Goal: Check status: Check status

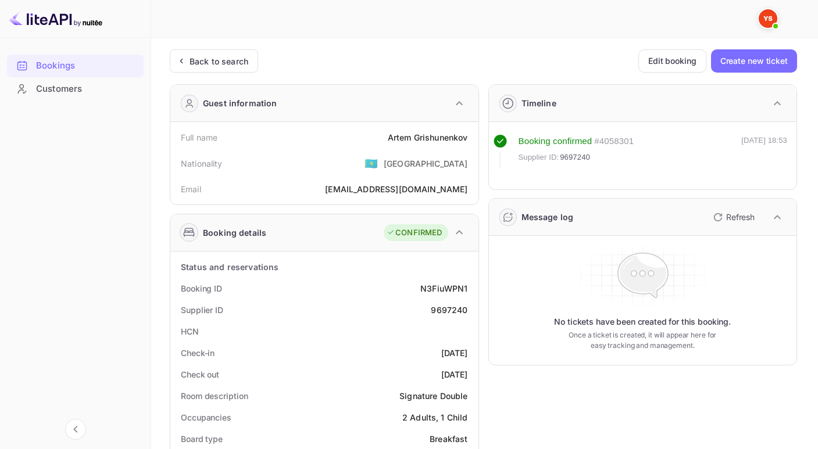
click at [207, 52] on div "Back to search" at bounding box center [214, 60] width 88 height 23
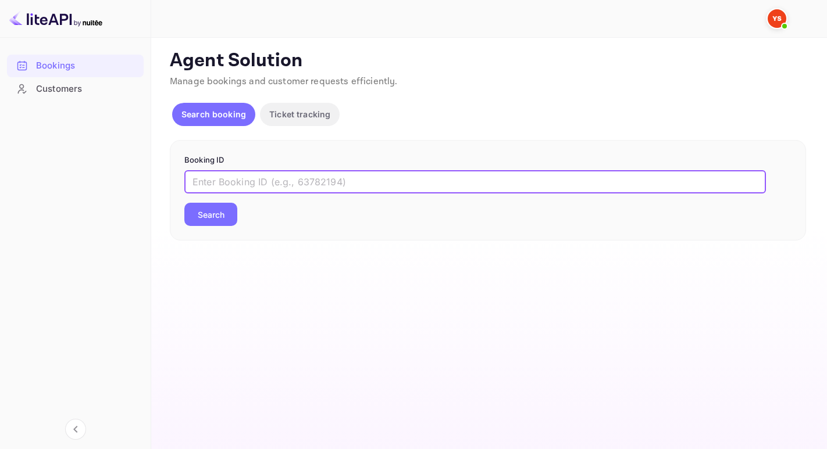
click at [243, 176] on input "text" at bounding box center [474, 181] width 581 height 23
paste input "9769908"
type input "9769908"
click at [184, 203] on button "Search" at bounding box center [210, 214] width 53 height 23
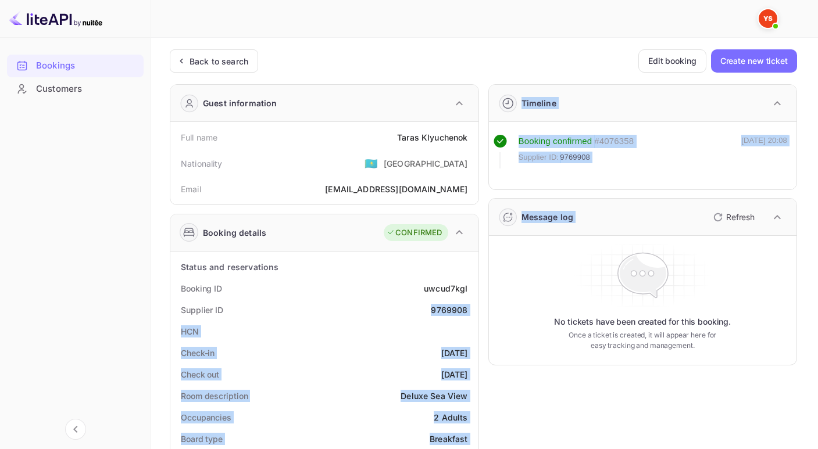
drag, startPoint x: 431, startPoint y: 309, endPoint x: 480, endPoint y: 306, distance: 48.3
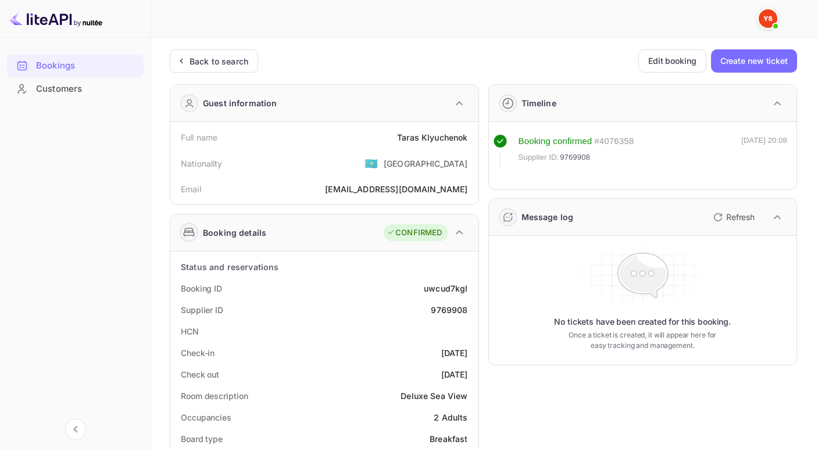
click at [452, 308] on div "9769908" at bounding box center [449, 310] width 37 height 12
drag, startPoint x: 435, startPoint y: 310, endPoint x: 463, endPoint y: 310, distance: 27.3
click at [463, 310] on div "9769908" at bounding box center [449, 310] width 37 height 12
drag, startPoint x: 430, startPoint y: 308, endPoint x: 473, endPoint y: 314, distance: 44.0
click at [473, 314] on div "Supplier ID 9769908" at bounding box center [324, 310] width 299 height 22
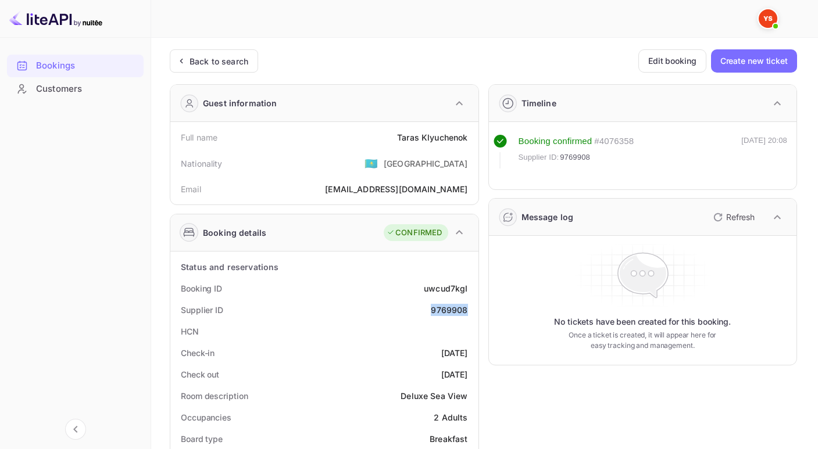
copy div "9769908"
drag, startPoint x: 390, startPoint y: 131, endPoint x: 478, endPoint y: 138, distance: 88.0
click at [478, 138] on div "Guest information Full name [PERSON_NAME] Nationality 🇰🇿 [DEMOGRAPHIC_DATA] Ema…" at bounding box center [324, 144] width 309 height 121
copy div "[PERSON_NAME]"
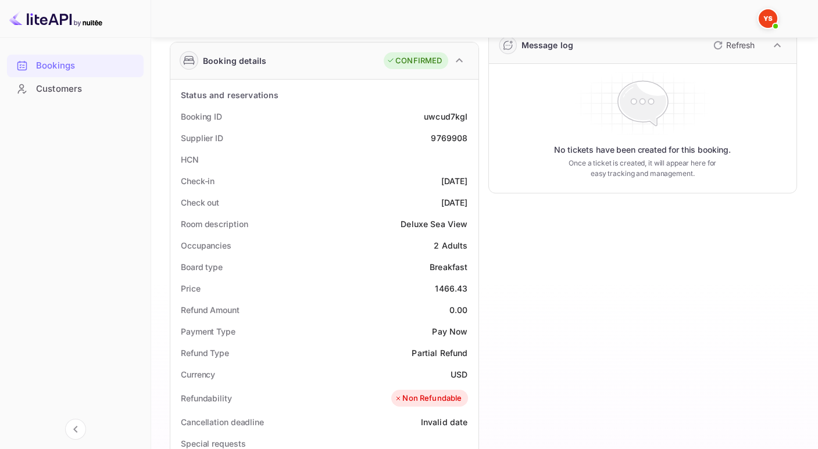
scroll to position [173, 0]
drag, startPoint x: 436, startPoint y: 285, endPoint x: 470, endPoint y: 286, distance: 33.7
click at [470, 286] on div "Price 1466.43" at bounding box center [324, 288] width 299 height 22
copy div "1466.43"
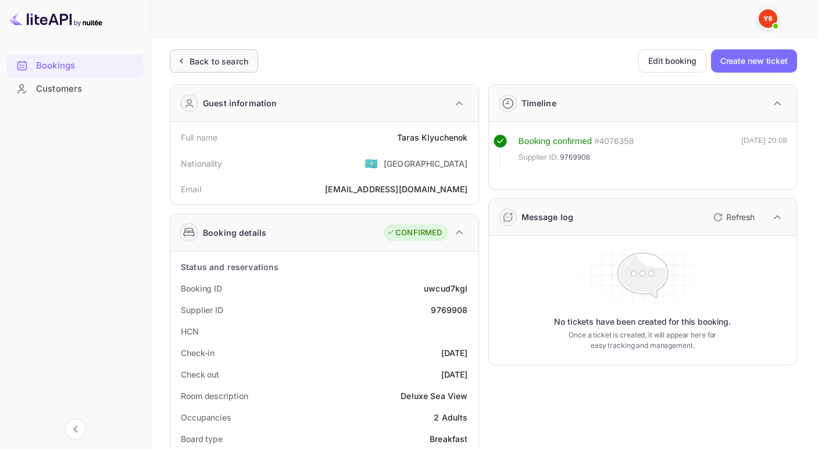
click at [203, 61] on div "Back to search" at bounding box center [218, 61] width 59 height 12
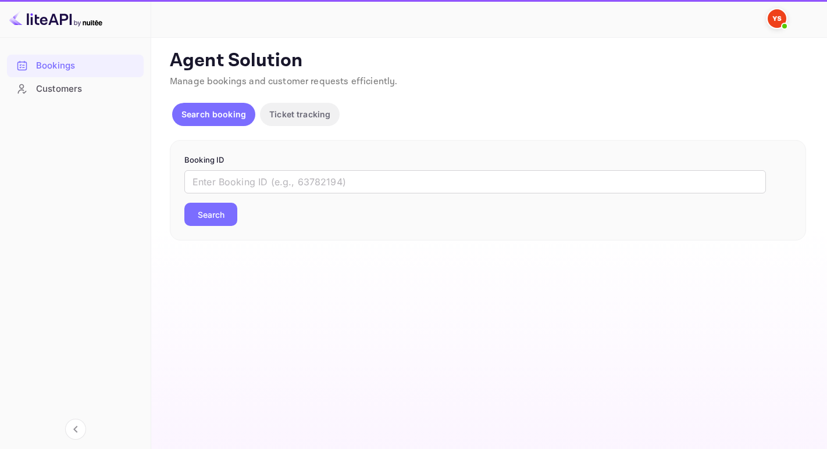
click at [253, 196] on div "​ Search" at bounding box center [487, 198] width 607 height 56
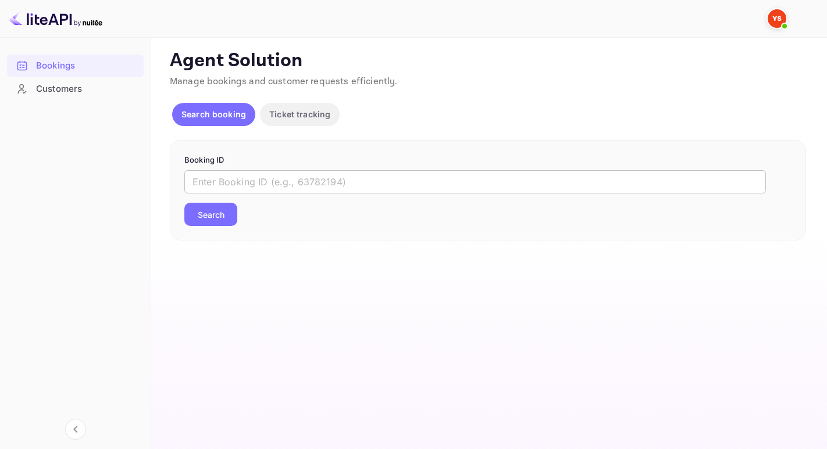
click at [250, 189] on input "text" at bounding box center [474, 181] width 581 height 23
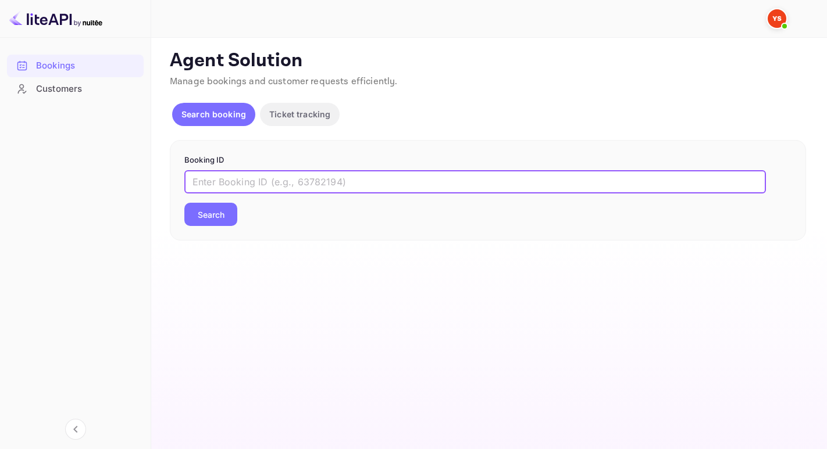
paste input "9656799"
type input "9656799"
click at [184, 203] on button "Search" at bounding box center [210, 214] width 53 height 23
